Goal: Check status: Check status

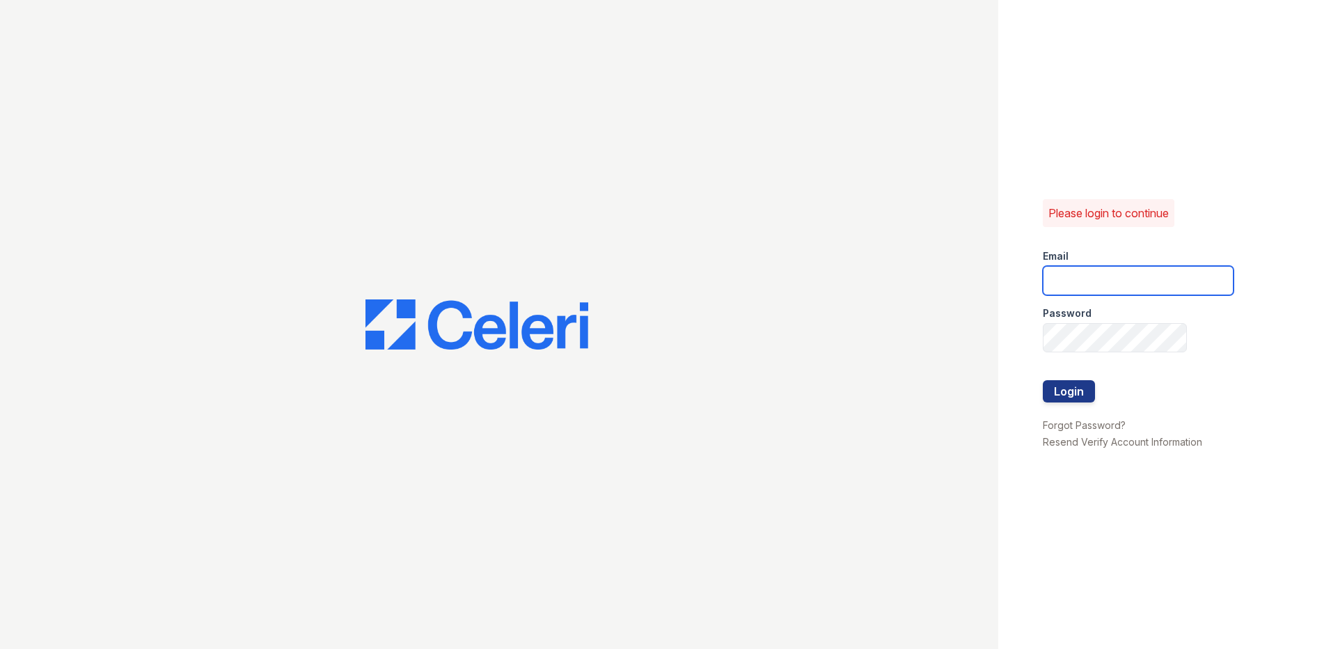
click at [1068, 285] on input "email" at bounding box center [1138, 280] width 191 height 29
type input "nordhaus@trinity-pm.com"
click at [1043, 380] on button "Login" at bounding box center [1069, 391] width 52 height 22
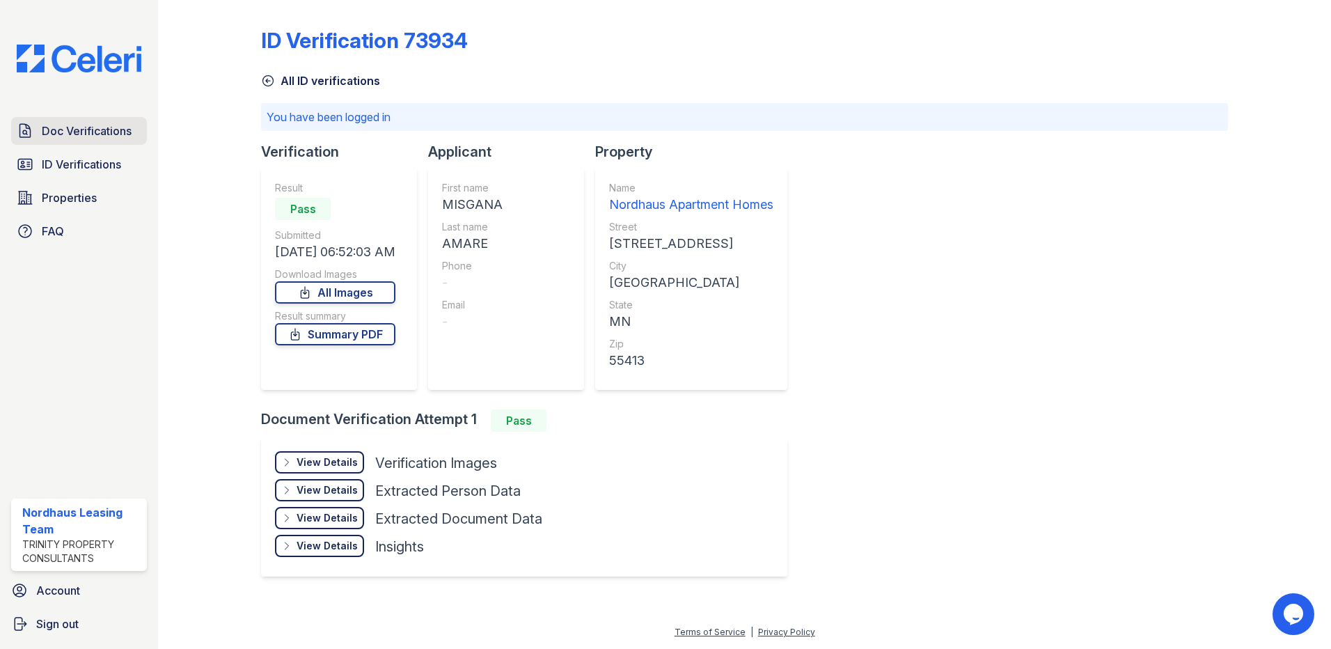
click at [95, 125] on span "Doc Verifications" at bounding box center [87, 131] width 90 height 17
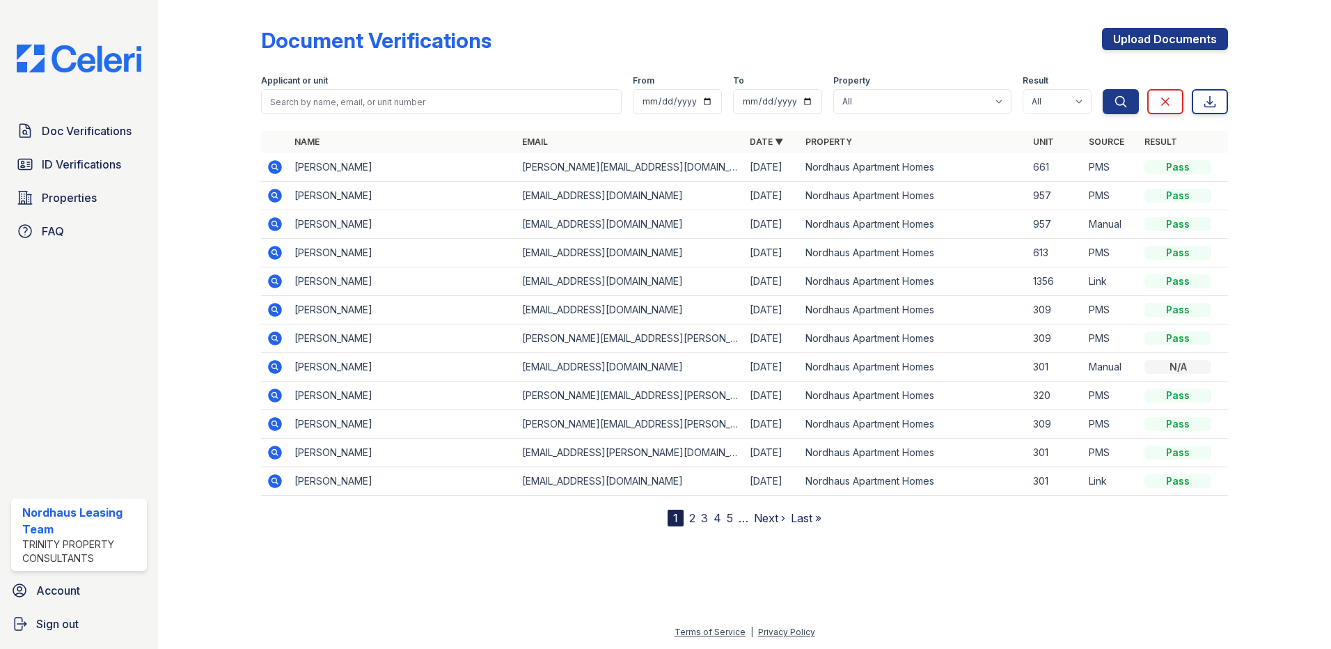
click at [274, 161] on icon at bounding box center [275, 167] width 14 height 14
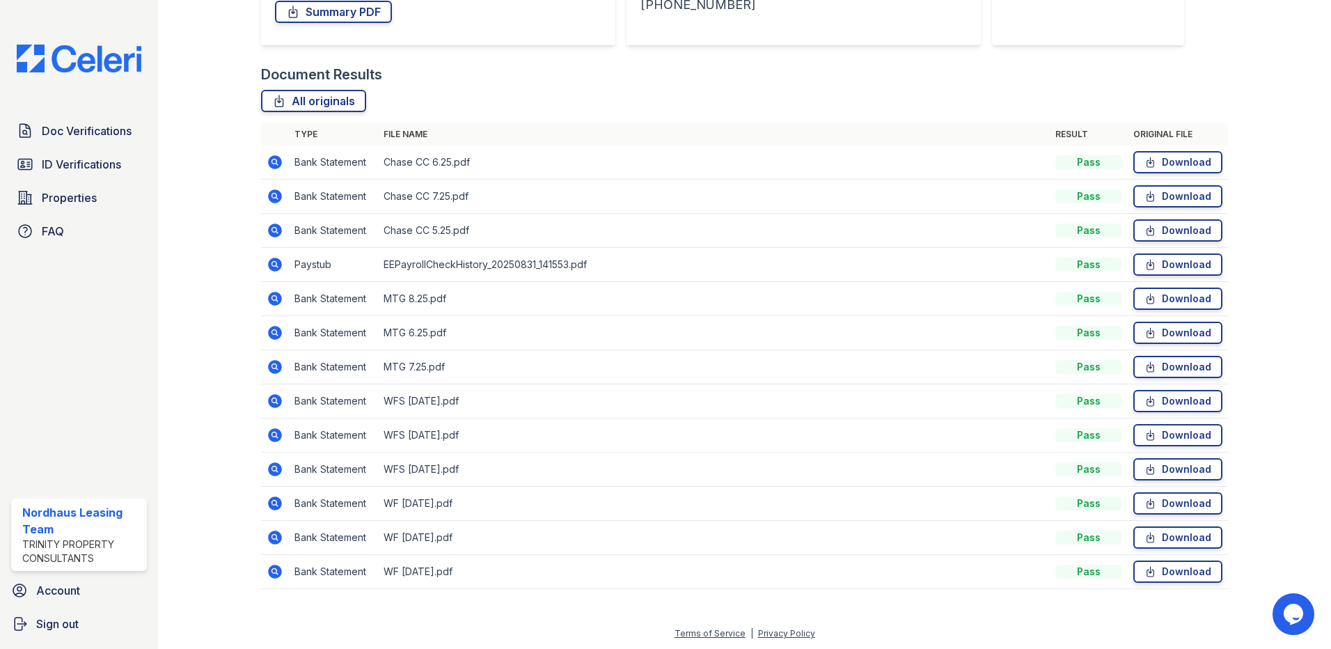
scroll to position [278, 0]
click at [279, 269] on icon at bounding box center [275, 263] width 17 height 17
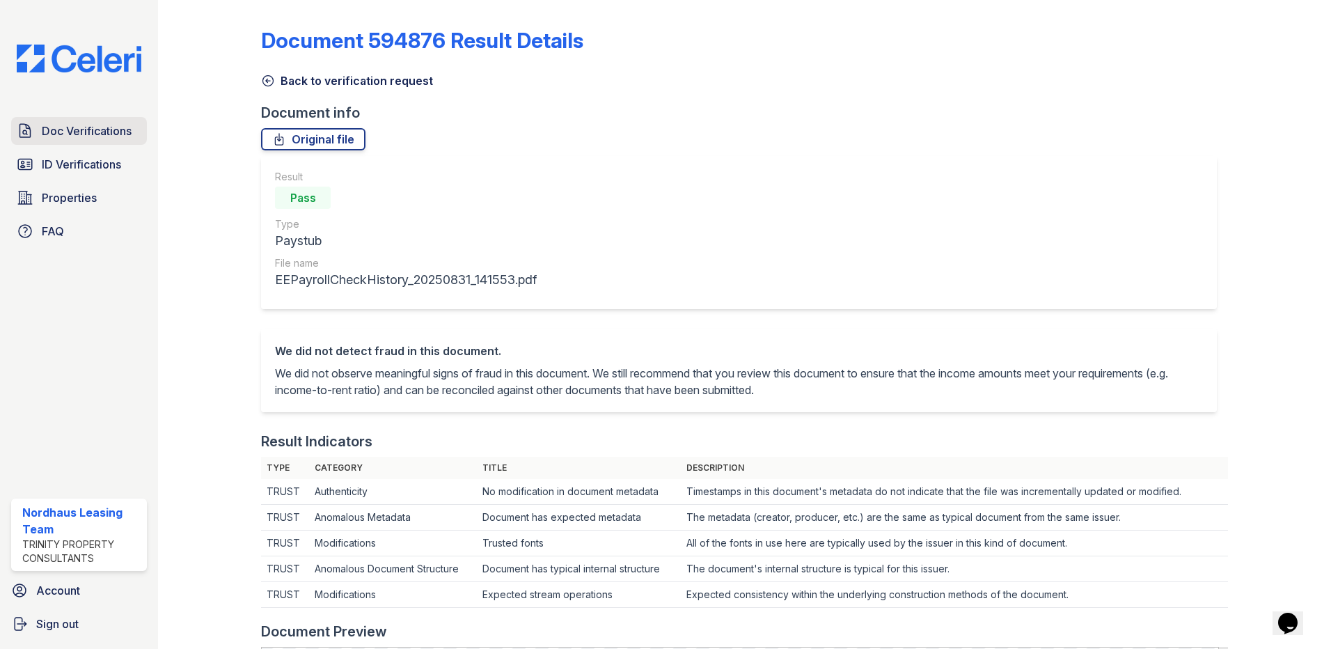
click at [98, 141] on link "Doc Verifications" at bounding box center [79, 131] width 136 height 28
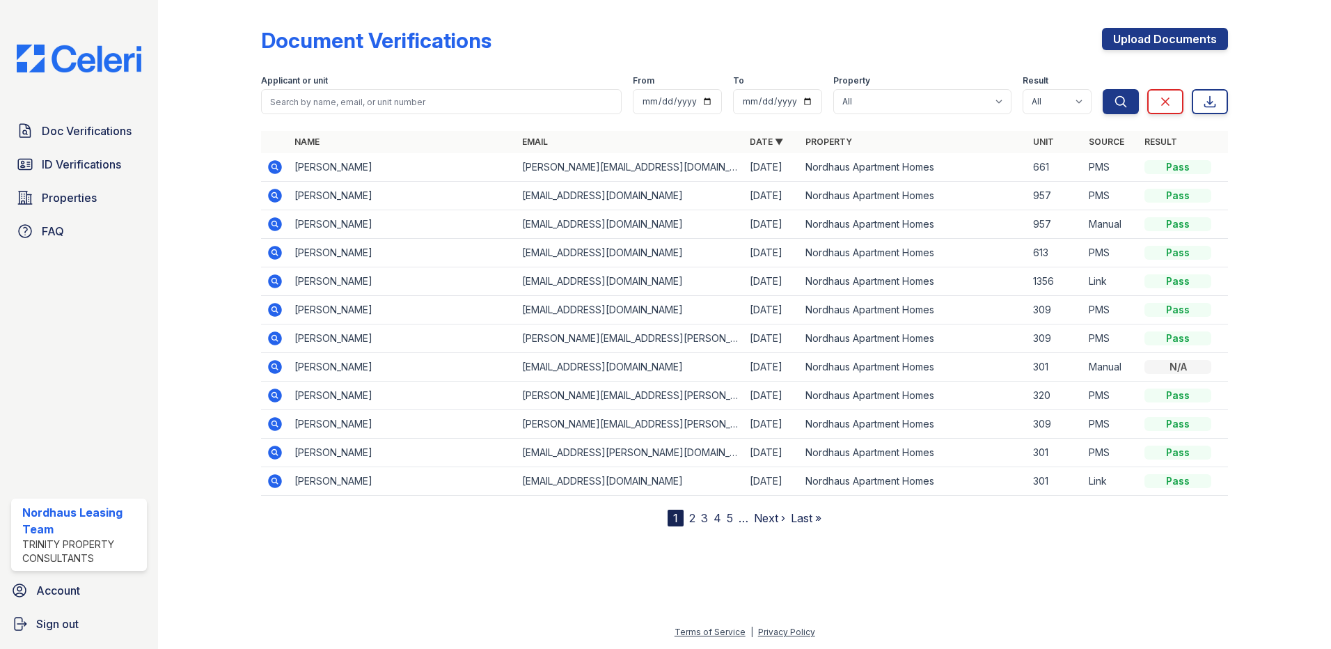
click at [277, 168] on icon at bounding box center [275, 167] width 17 height 17
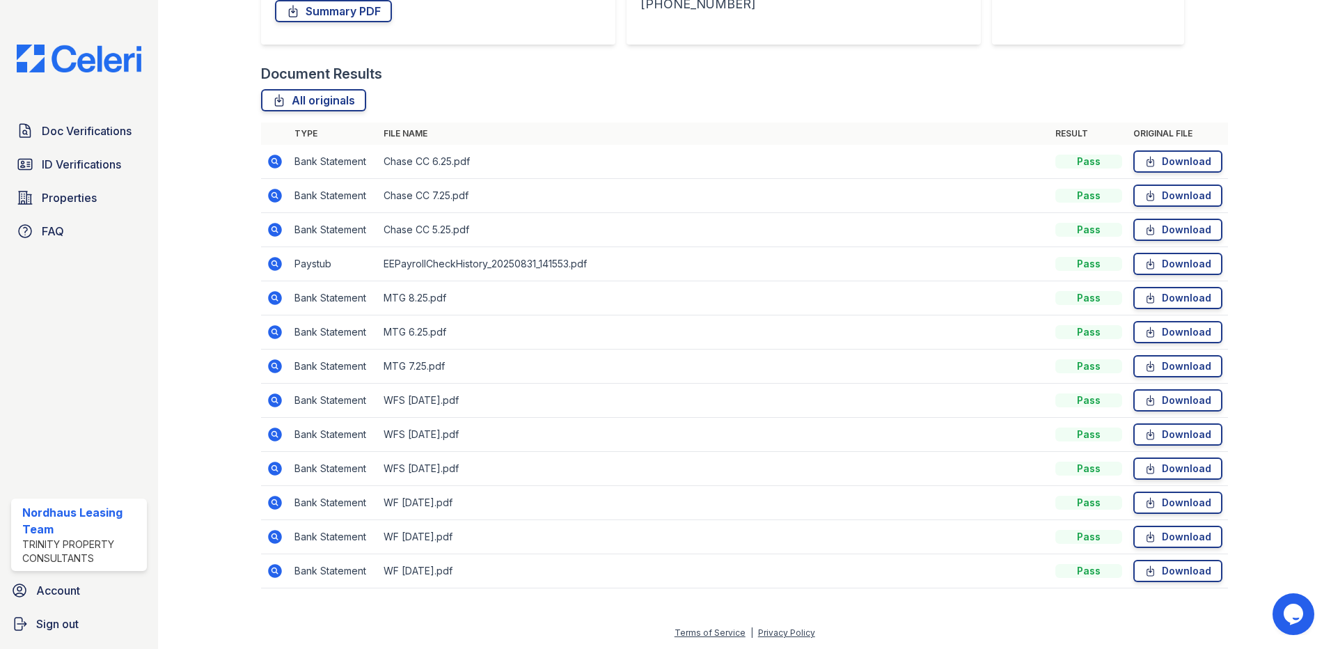
scroll to position [279, 0]
click at [276, 574] on icon at bounding box center [275, 570] width 14 height 14
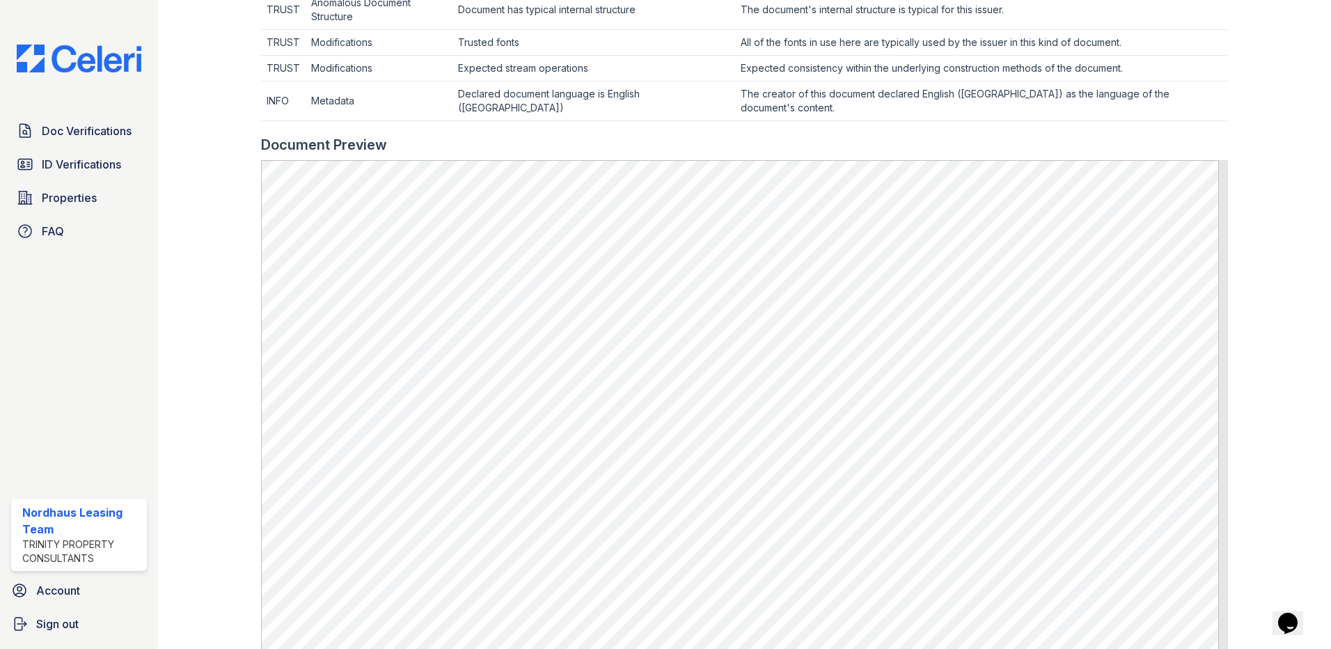
scroll to position [553, 0]
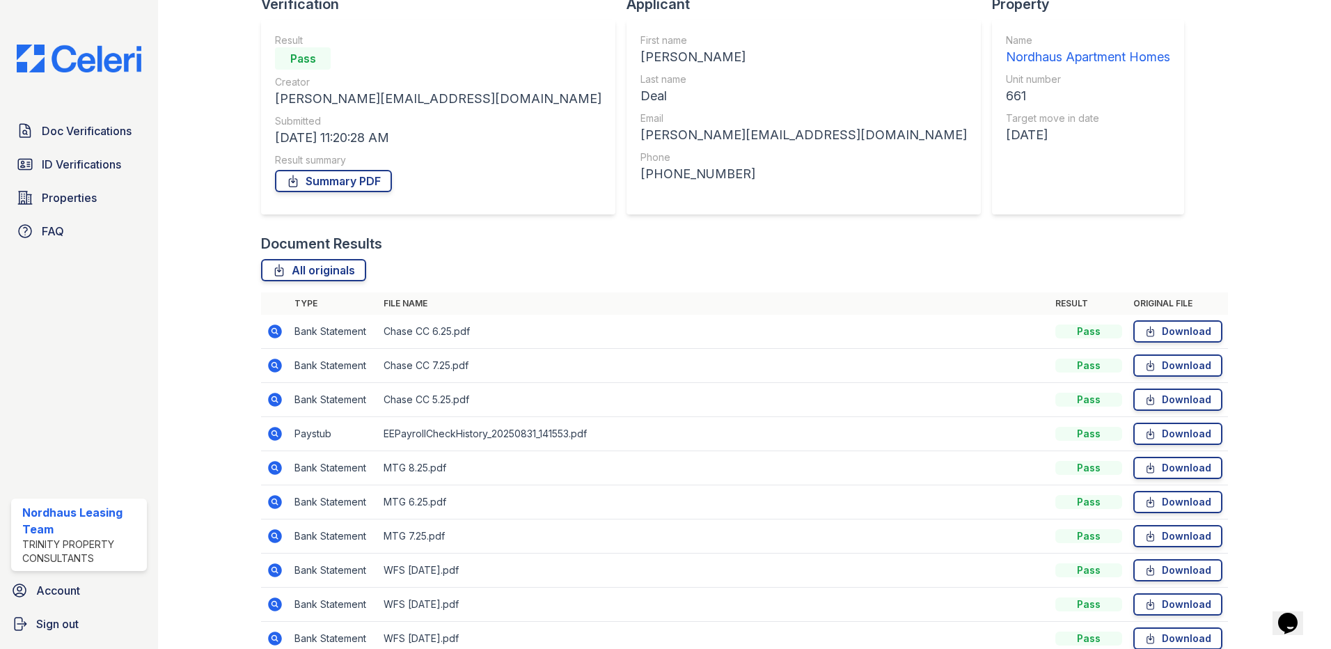
scroll to position [279, 0]
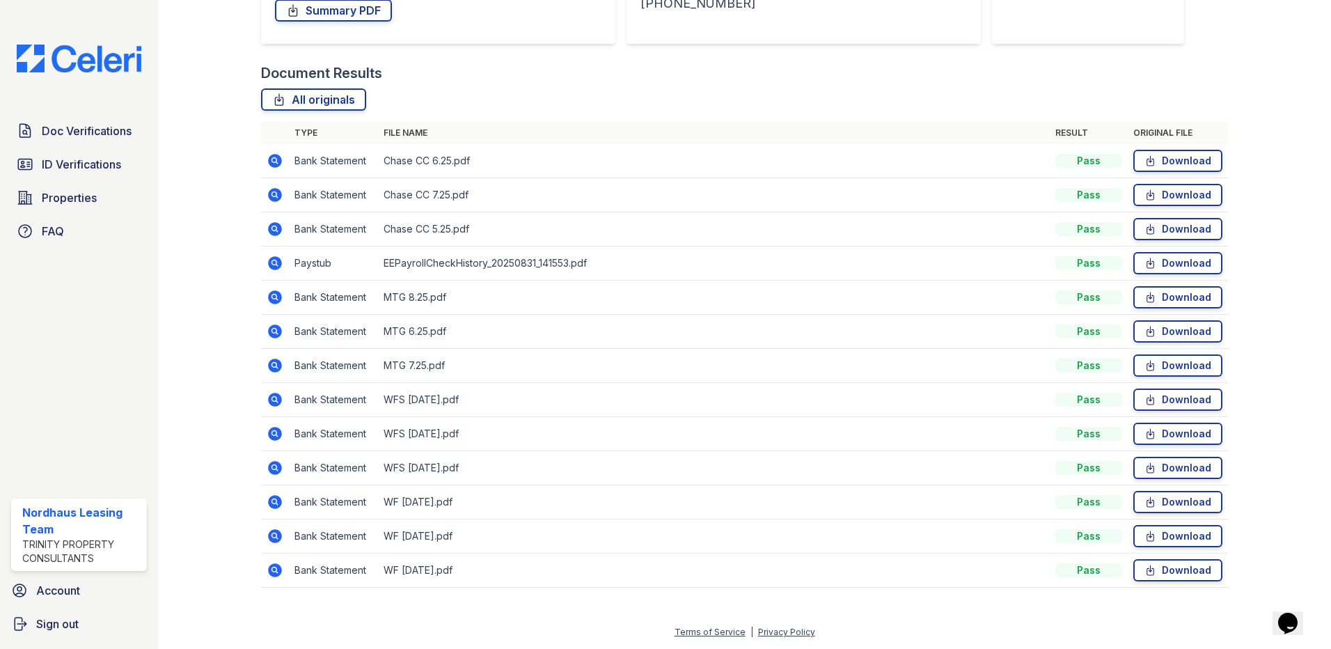
click at [276, 539] on icon at bounding box center [275, 536] width 14 height 14
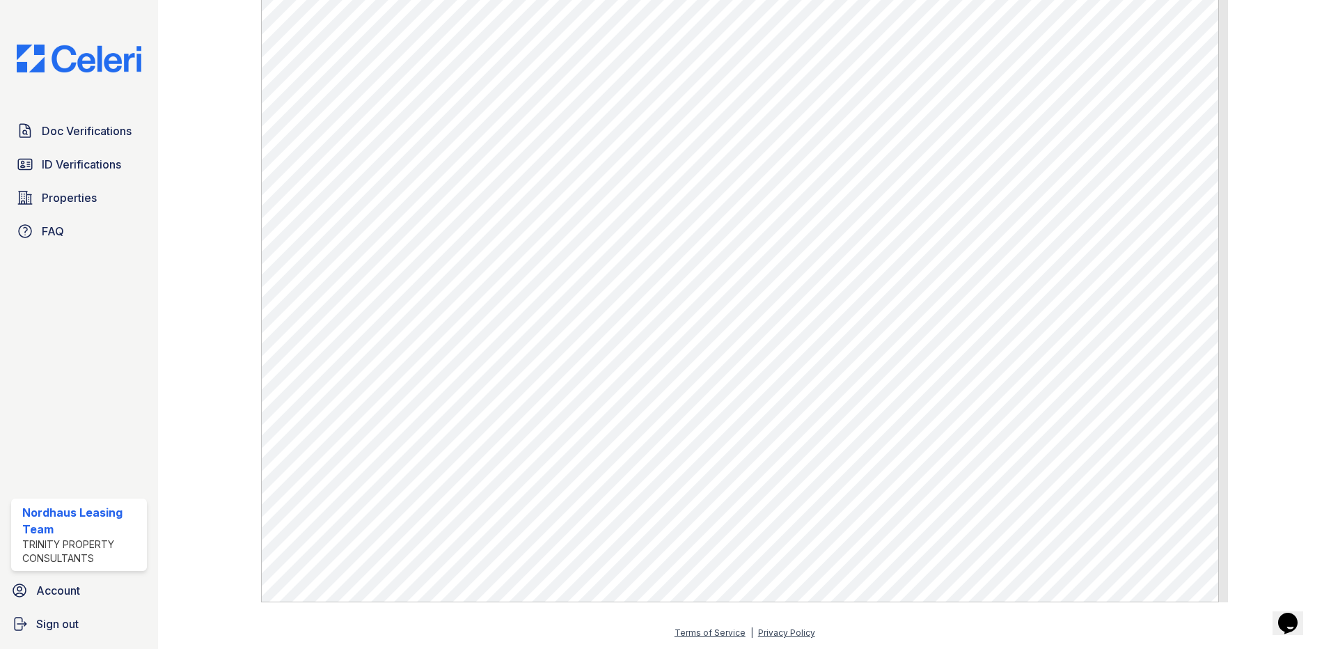
scroll to position [761, 0]
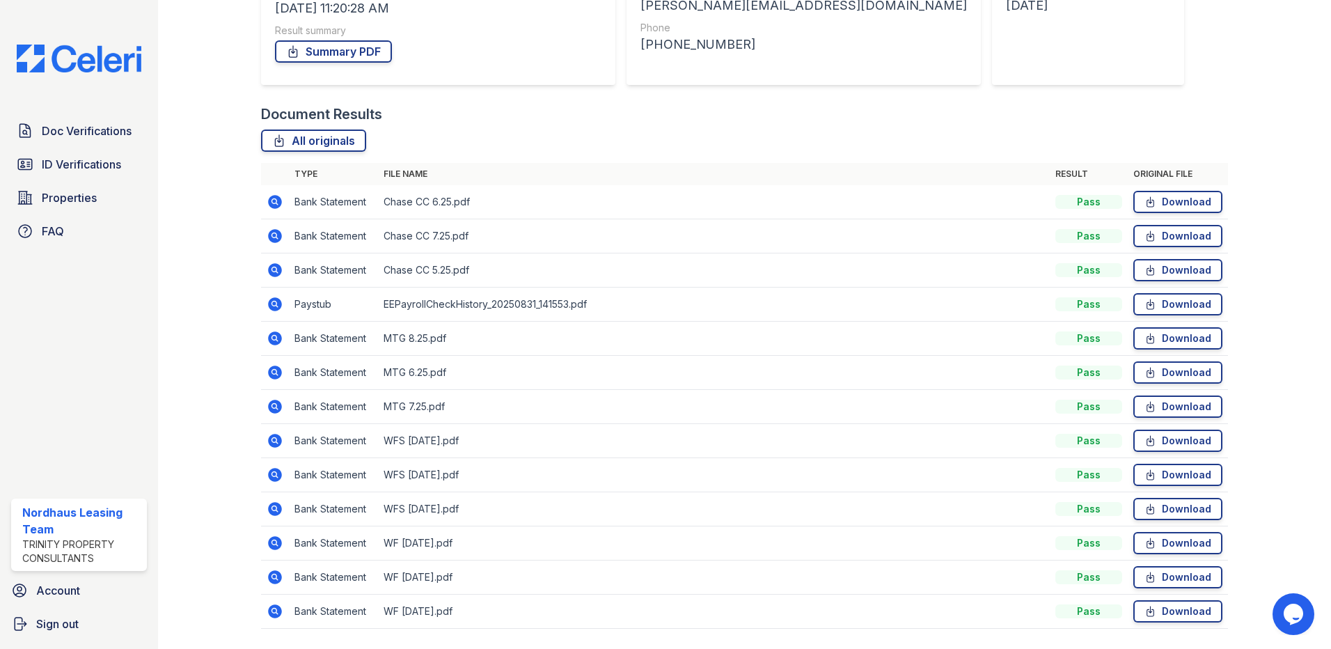
scroll to position [279, 0]
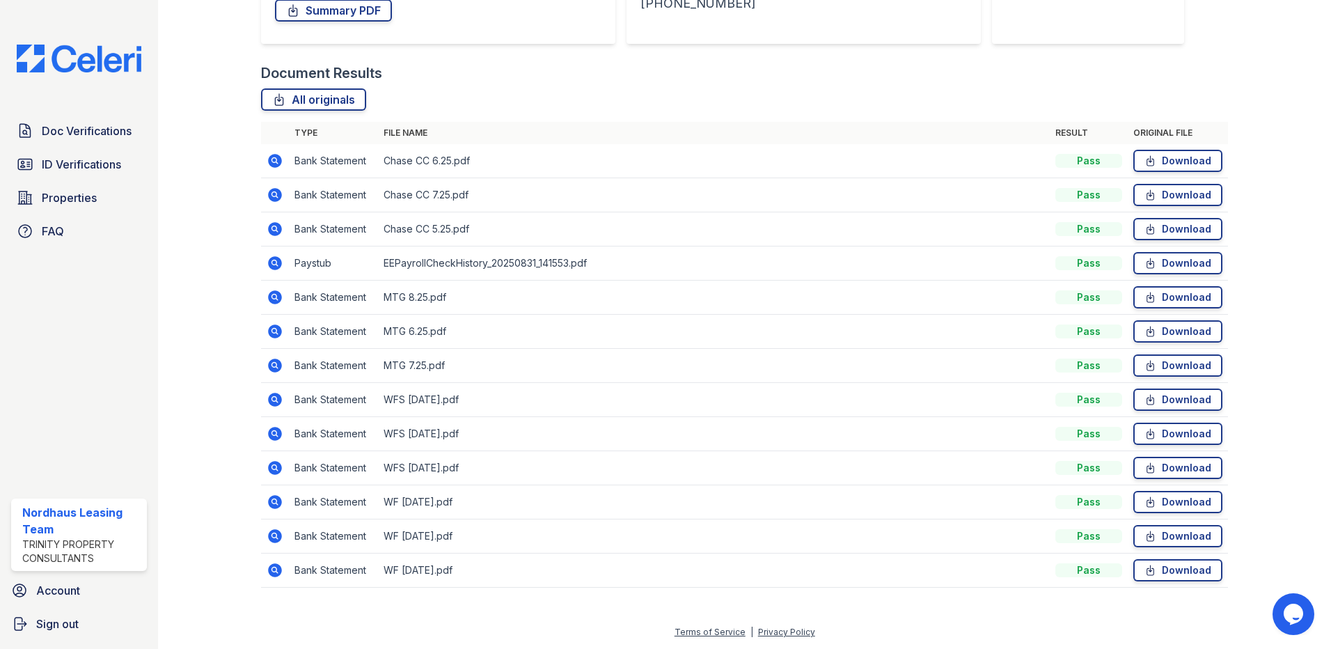
click at [275, 503] on icon at bounding box center [275, 502] width 17 height 17
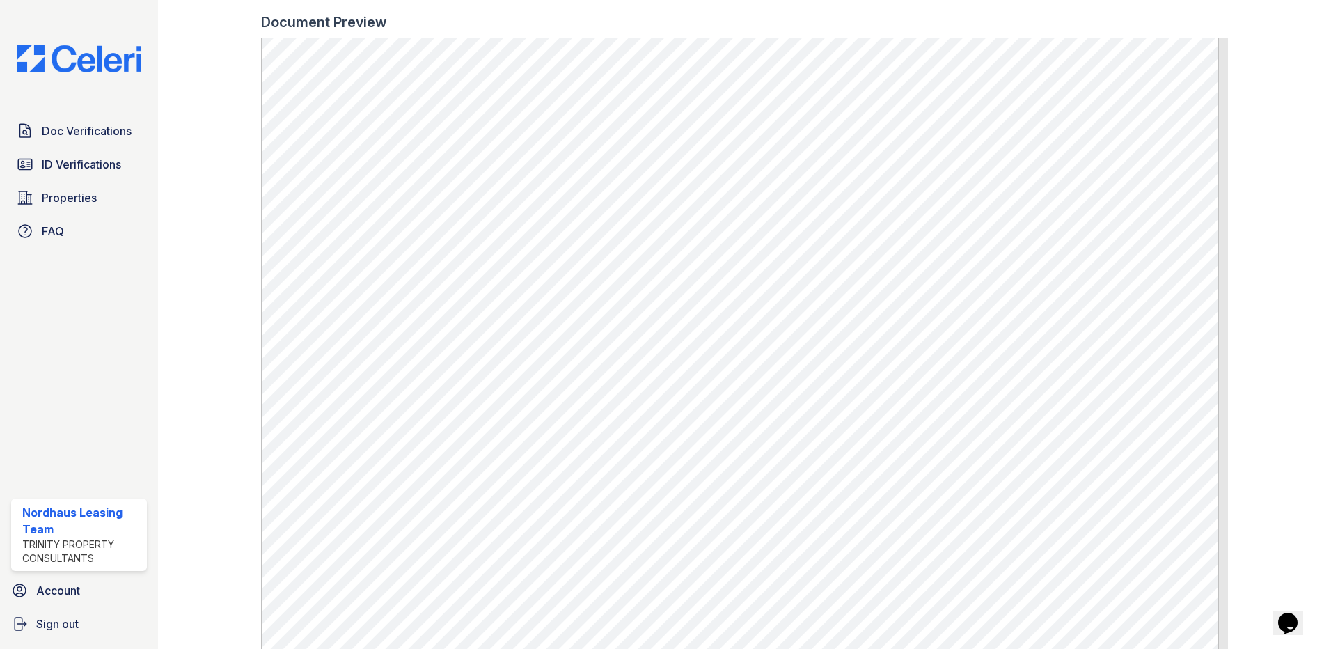
scroll to position [761, 0]
